Goal: Task Accomplishment & Management: Use online tool/utility

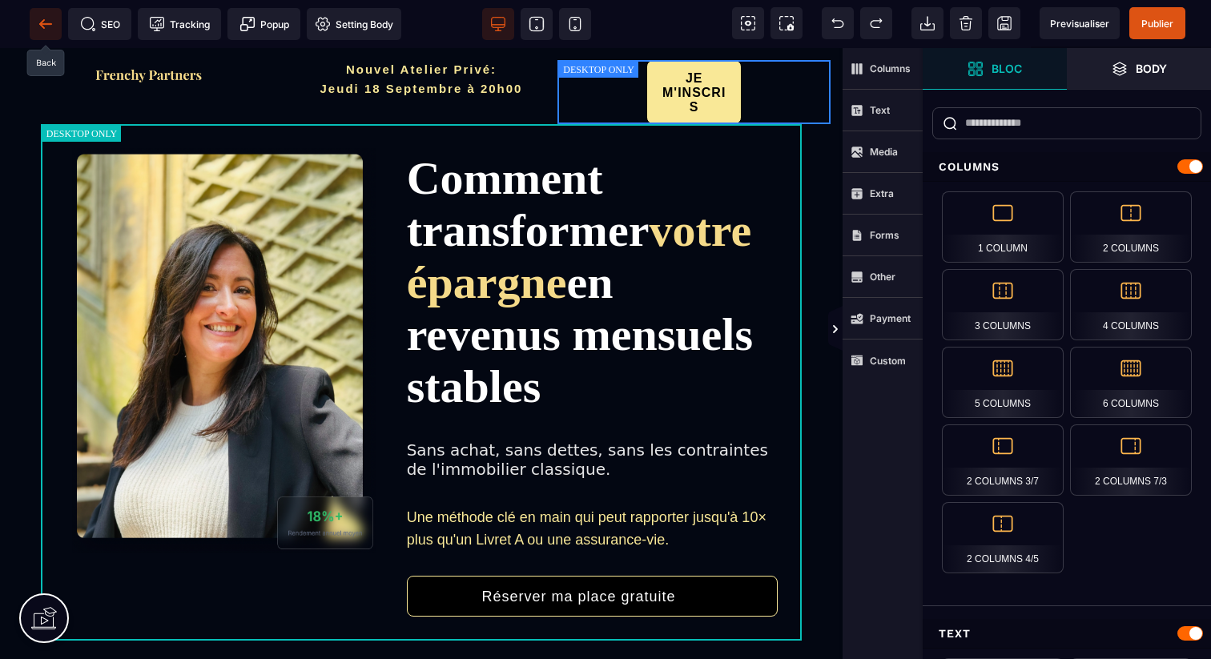
click at [46, 24] on icon at bounding box center [45, 23] width 12 height 1
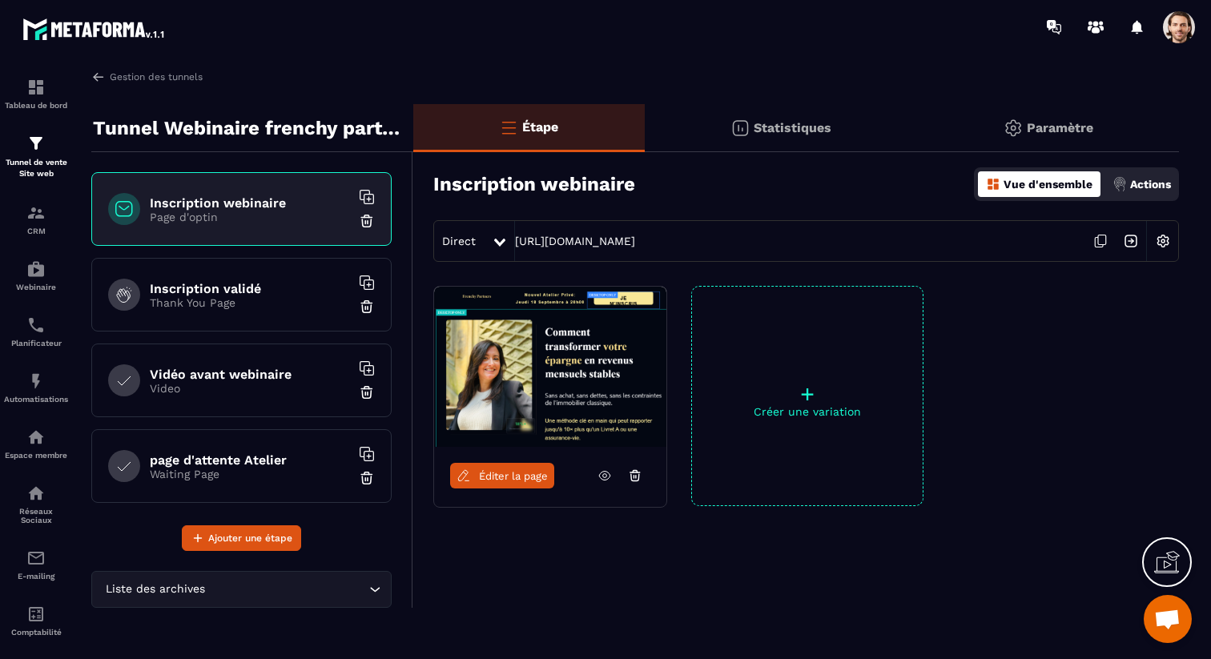
click at [288, 288] on h6 "Inscription validé" at bounding box center [250, 288] width 200 height 15
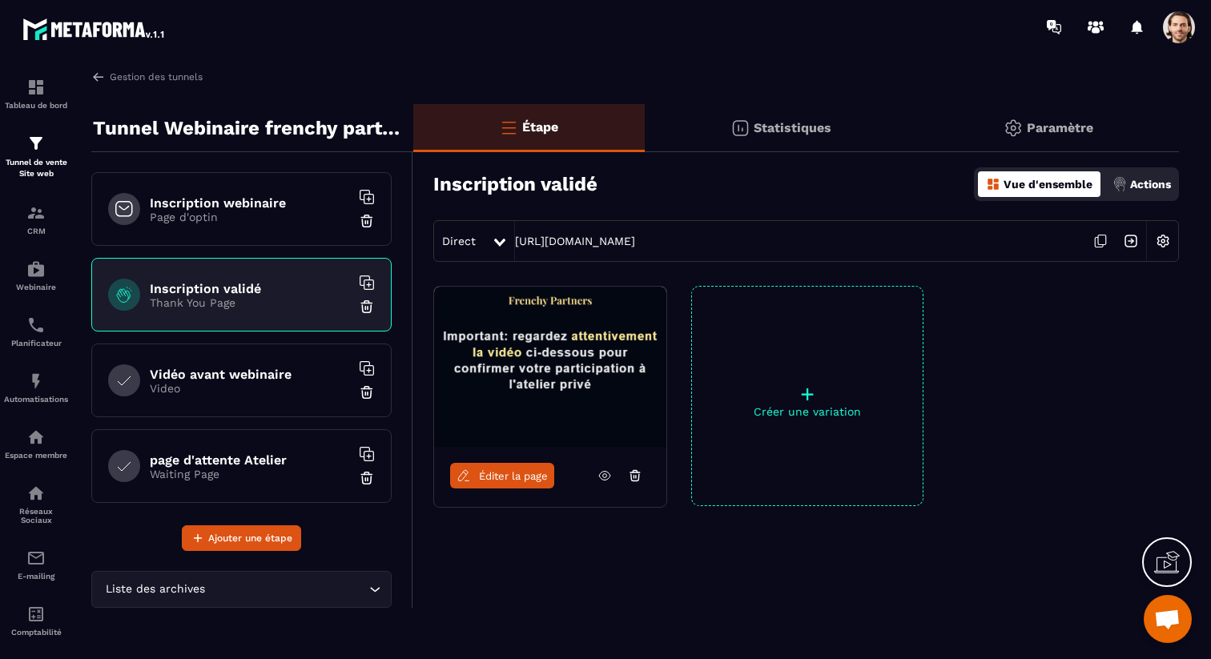
click at [502, 475] on span "Éditer la page" at bounding box center [513, 476] width 69 height 12
